Goal: Information Seeking & Learning: Learn about a topic

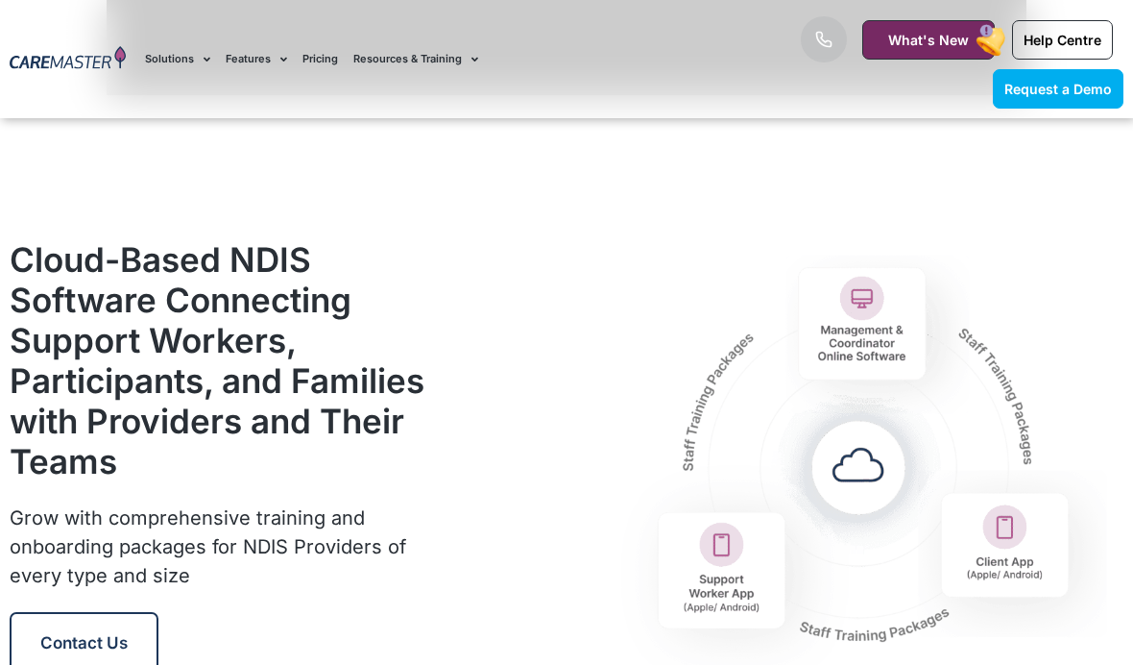
scroll to position [2054, 0]
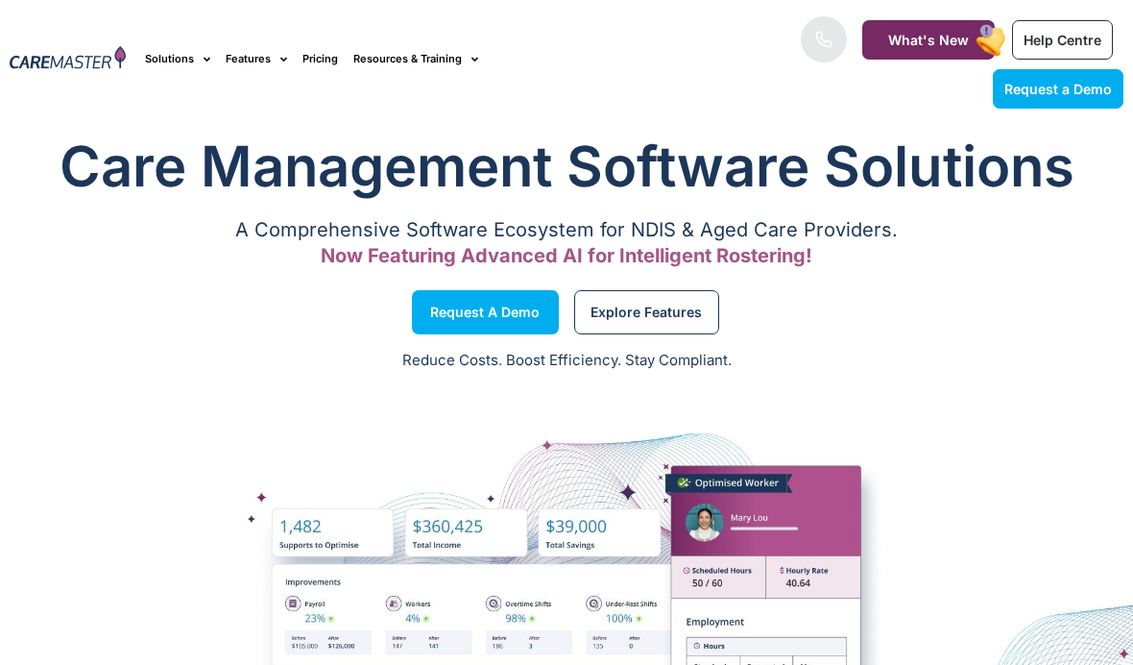
click at [186, 56] on link "Solutions" at bounding box center [177, 59] width 65 height 64
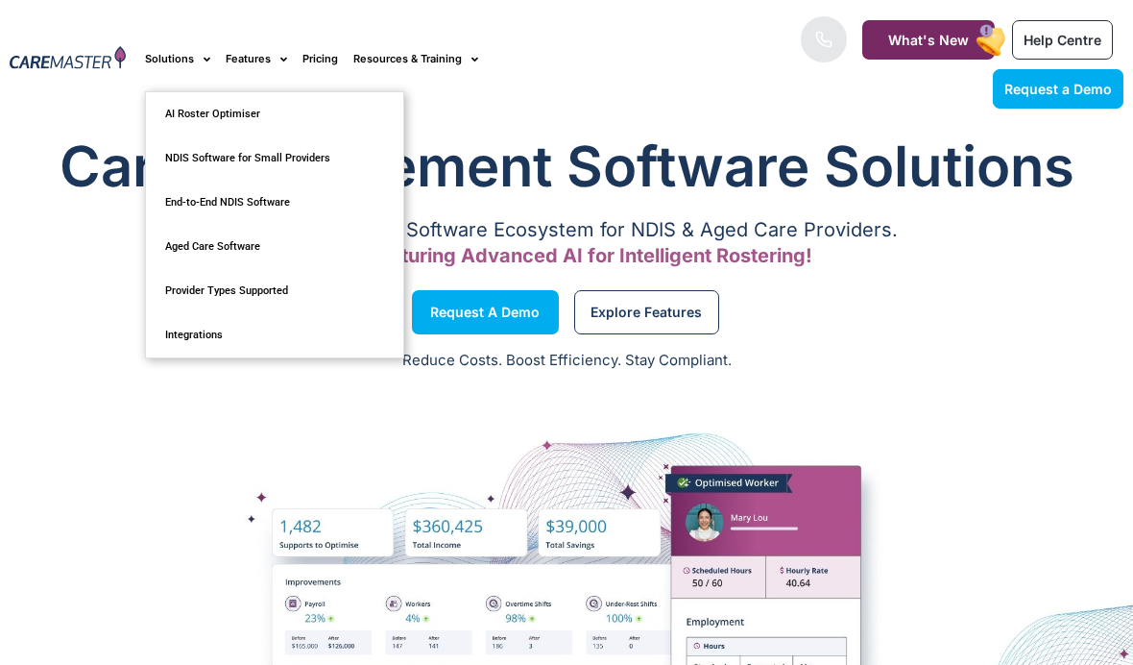
click at [255, 53] on link "Features" at bounding box center [256, 59] width 61 height 64
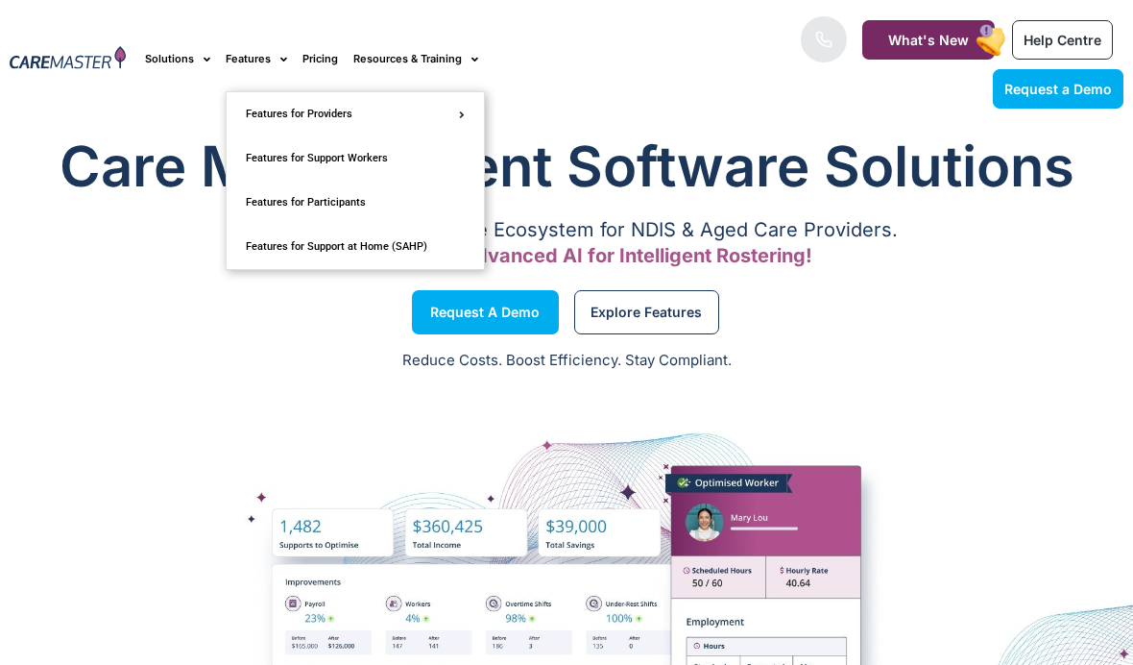
click at [316, 58] on link "Pricing" at bounding box center [320, 59] width 36 height 64
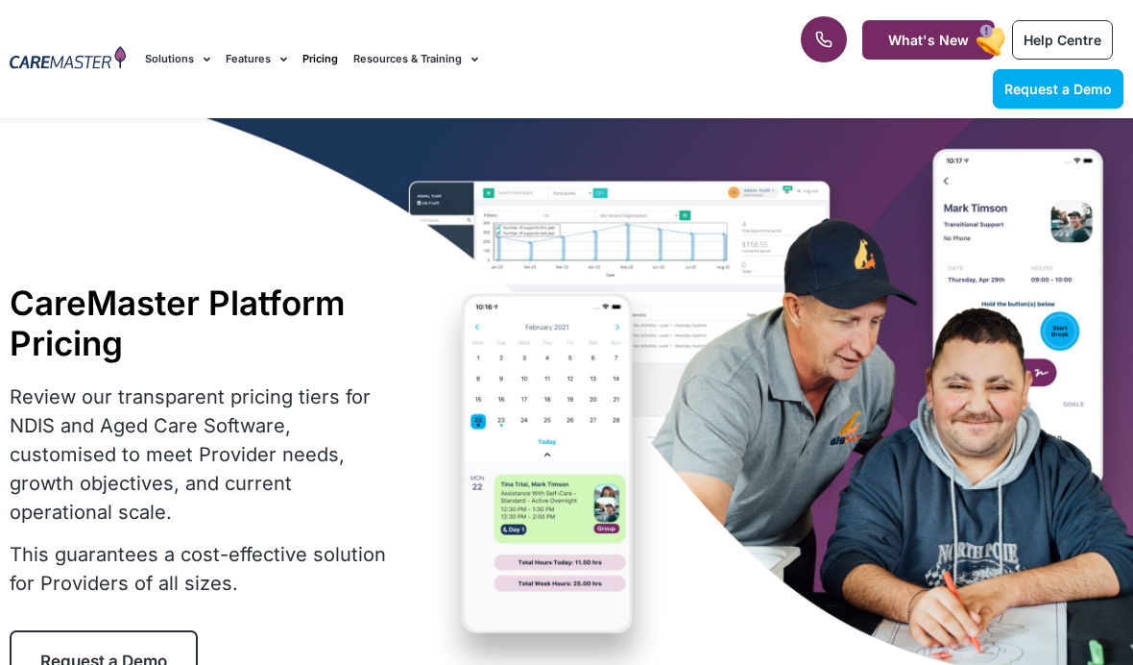
click at [443, 51] on link "Resources & Training" at bounding box center [415, 59] width 125 height 64
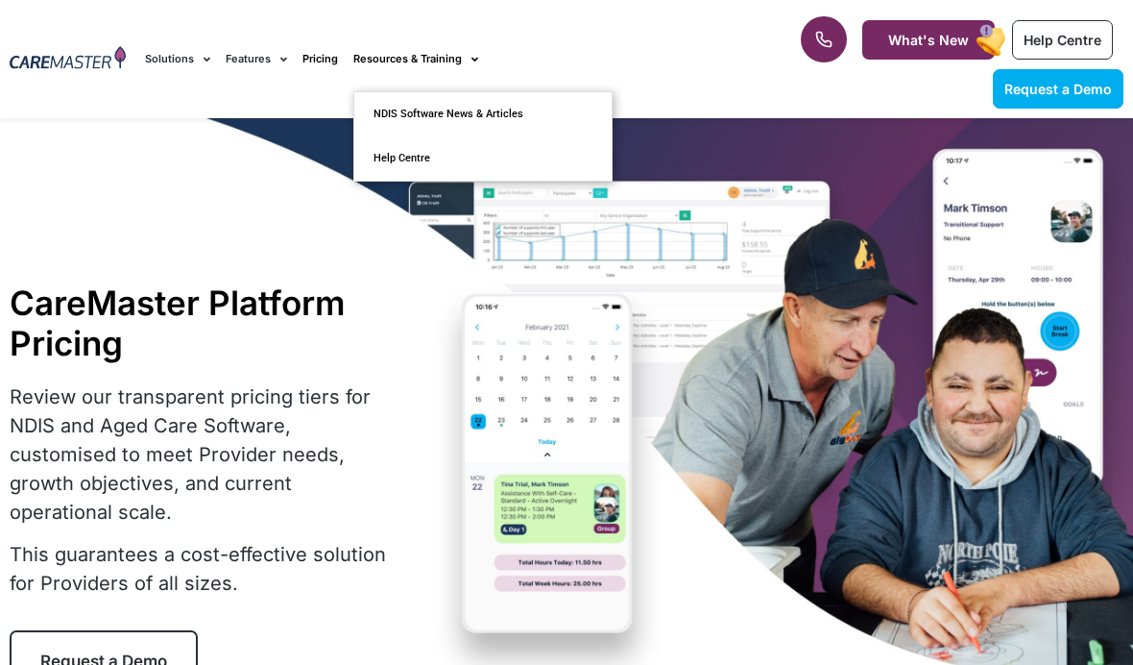
click at [655, 63] on nav "Solutions AI Roster Optimiser NDIS Software for Small Providers End-to-End NDIS…" at bounding box center [434, 59] width 578 height 64
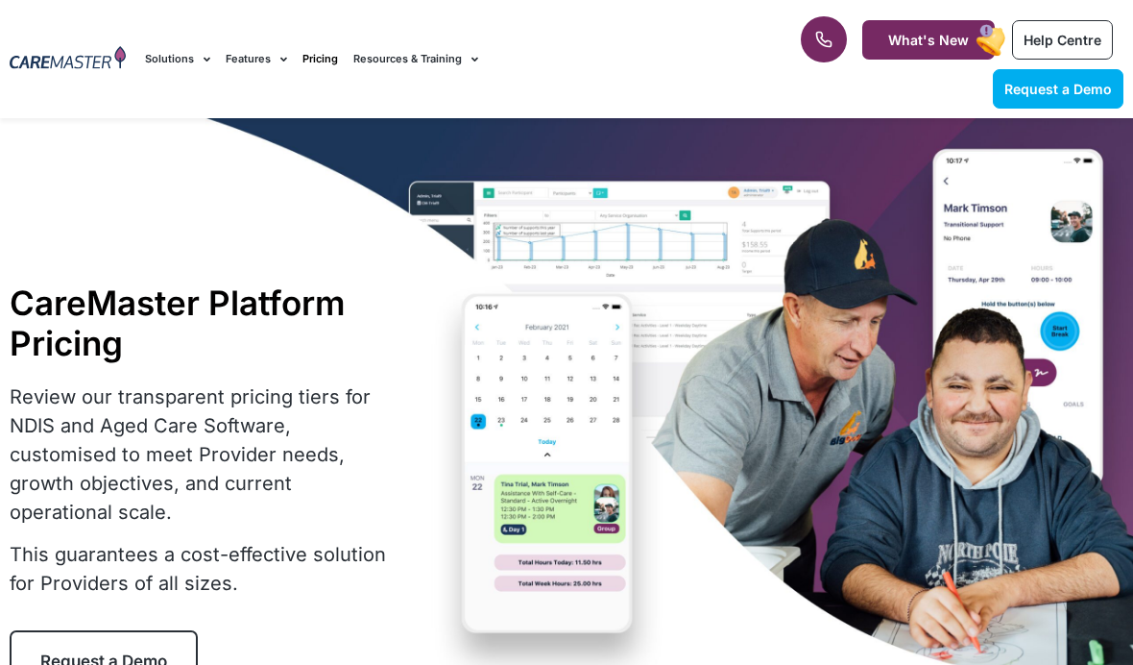
click at [61, 55] on img at bounding box center [68, 59] width 116 height 26
